Goal: Navigation & Orientation: Find specific page/section

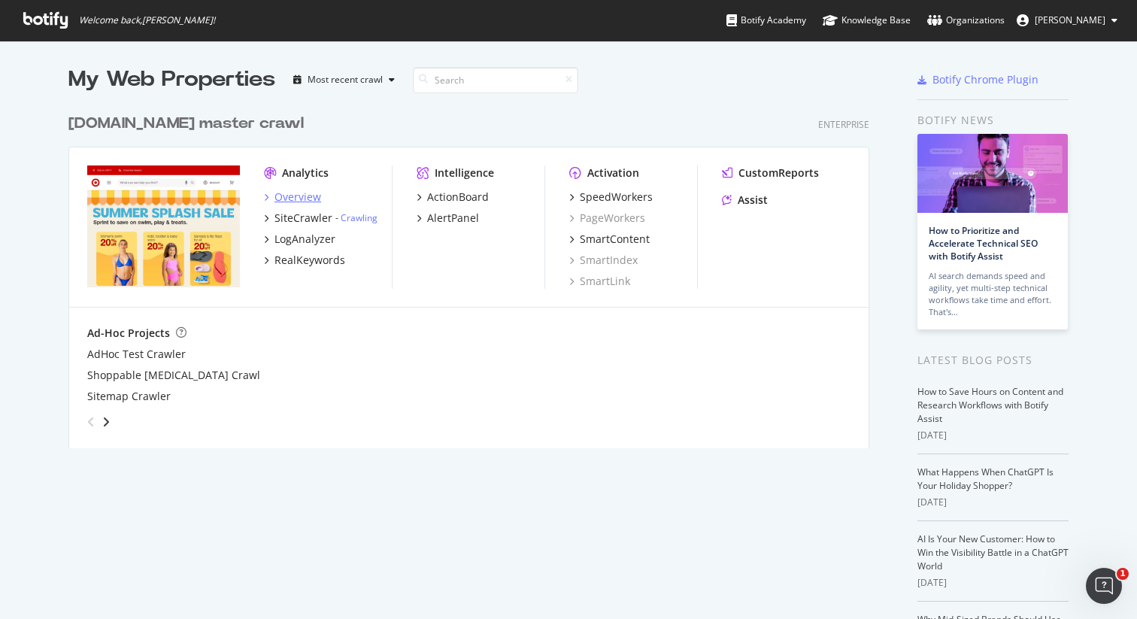
click at [292, 196] on div "Overview" at bounding box center [297, 196] width 47 height 15
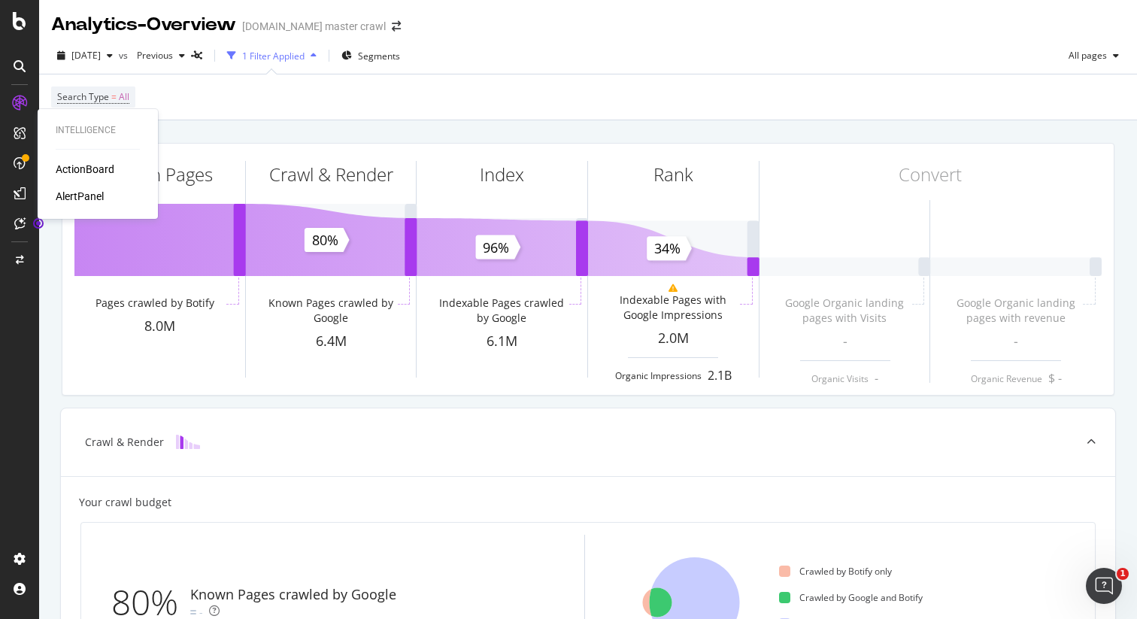
click at [77, 173] on div "ActionBoard" at bounding box center [85, 169] width 59 height 15
